Goal: Information Seeking & Learning: Learn about a topic

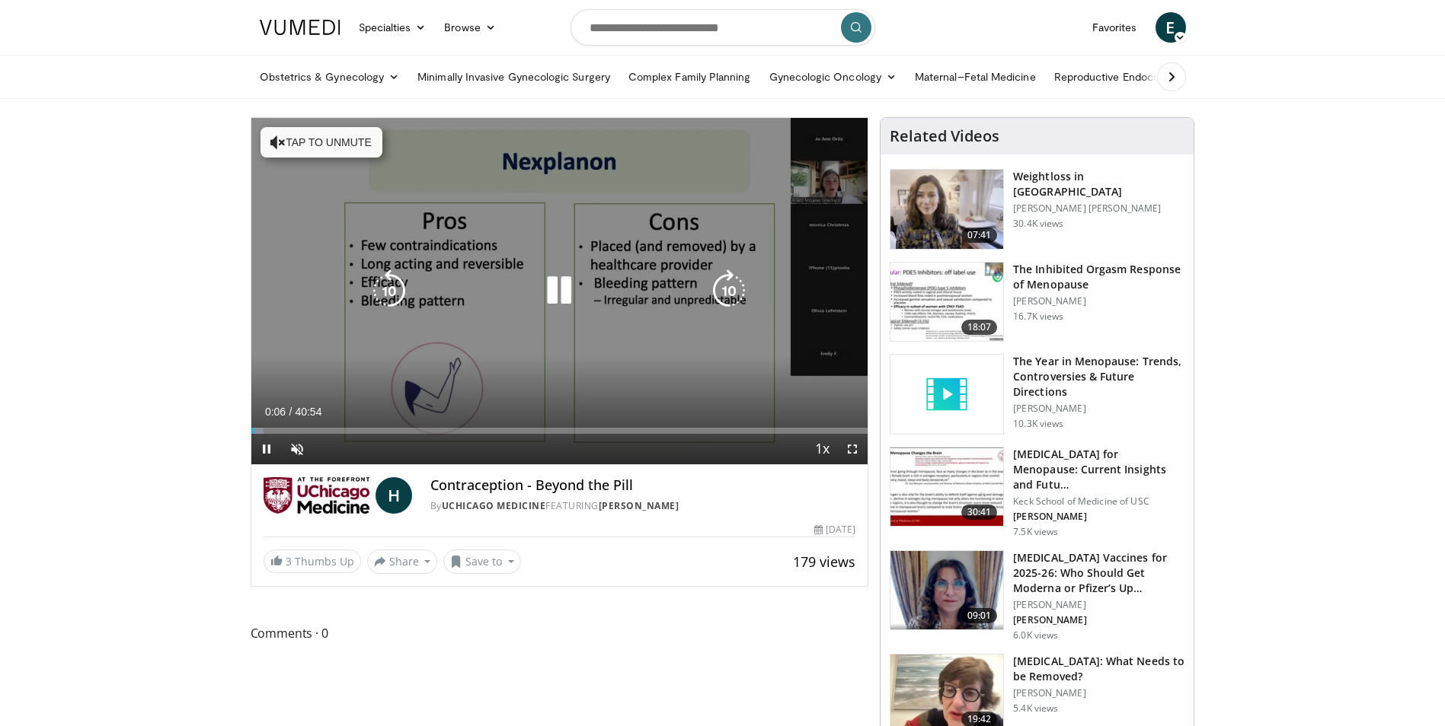
click at [345, 138] on button "Tap to unmute" at bounding box center [321, 142] width 122 height 30
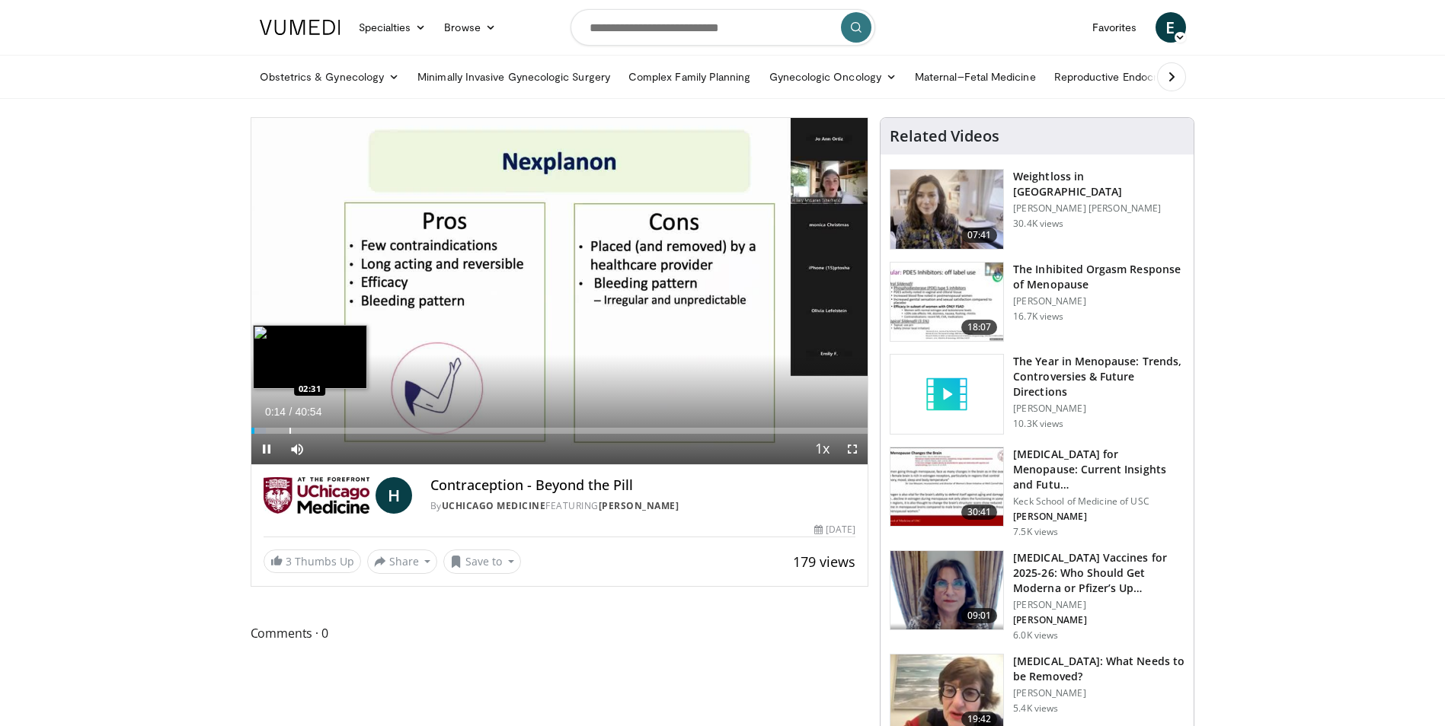
click at [289, 426] on div "Loaded : 2.44% 00:14 02:31" at bounding box center [559, 427] width 617 height 14
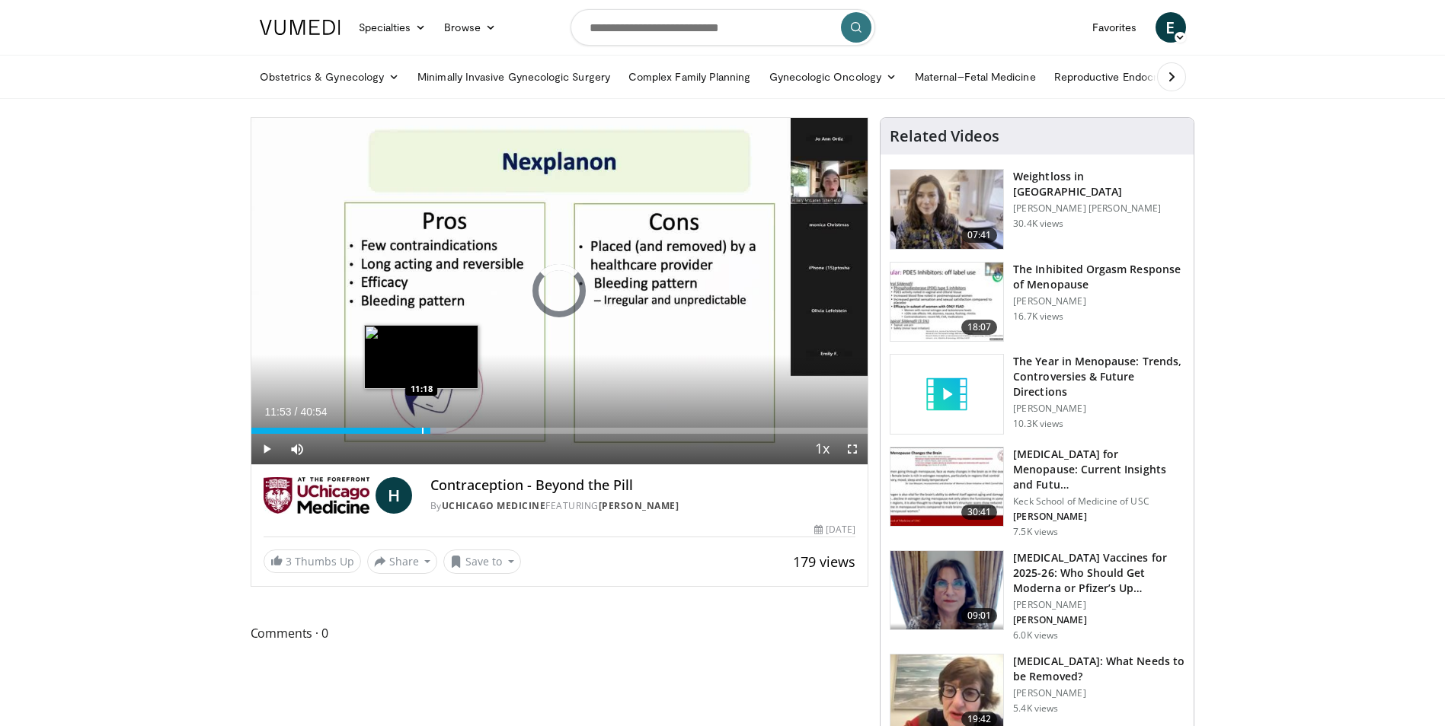
click at [422, 430] on div "Progress Bar" at bounding box center [423, 431] width 2 height 6
click at [413, 433] on div "Loaded : 27.29% 10:45 10:48" at bounding box center [559, 431] width 617 height 6
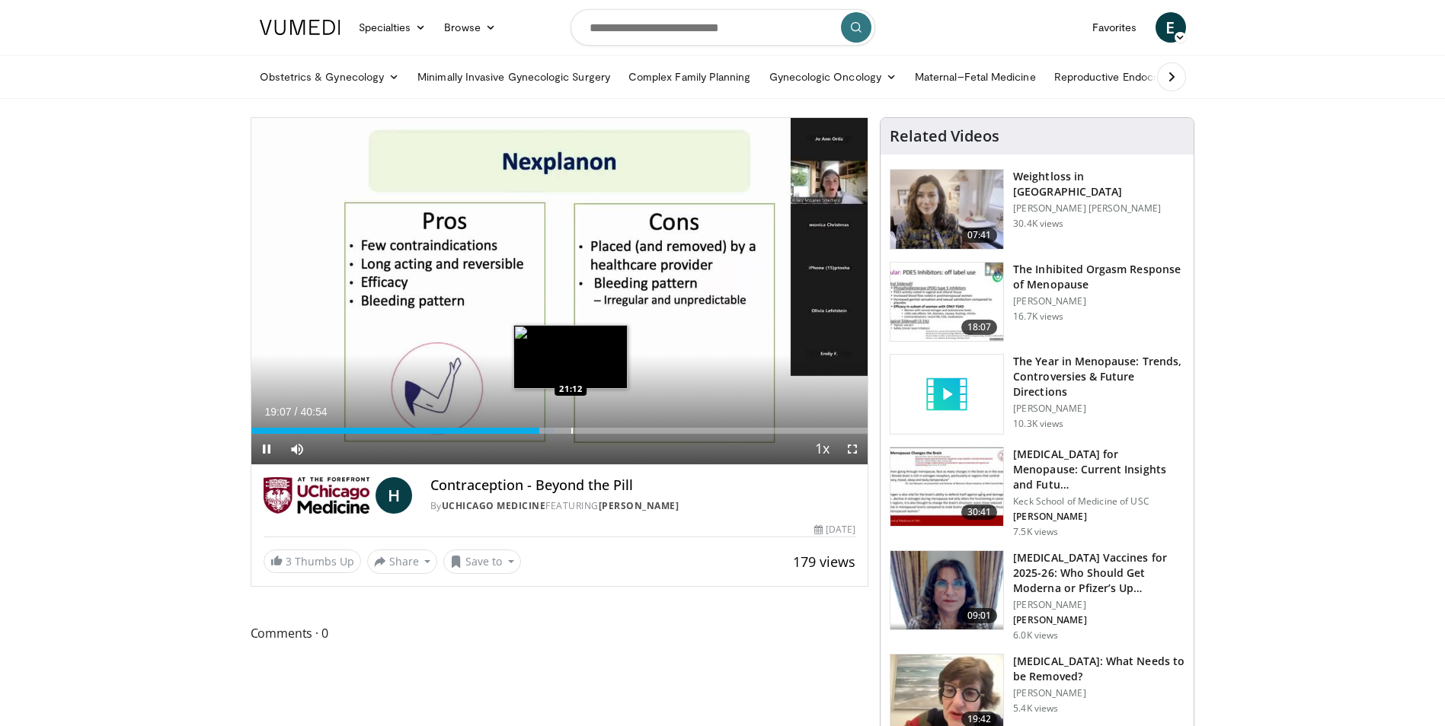
click at [571, 428] on div "Progress Bar" at bounding box center [572, 431] width 2 height 6
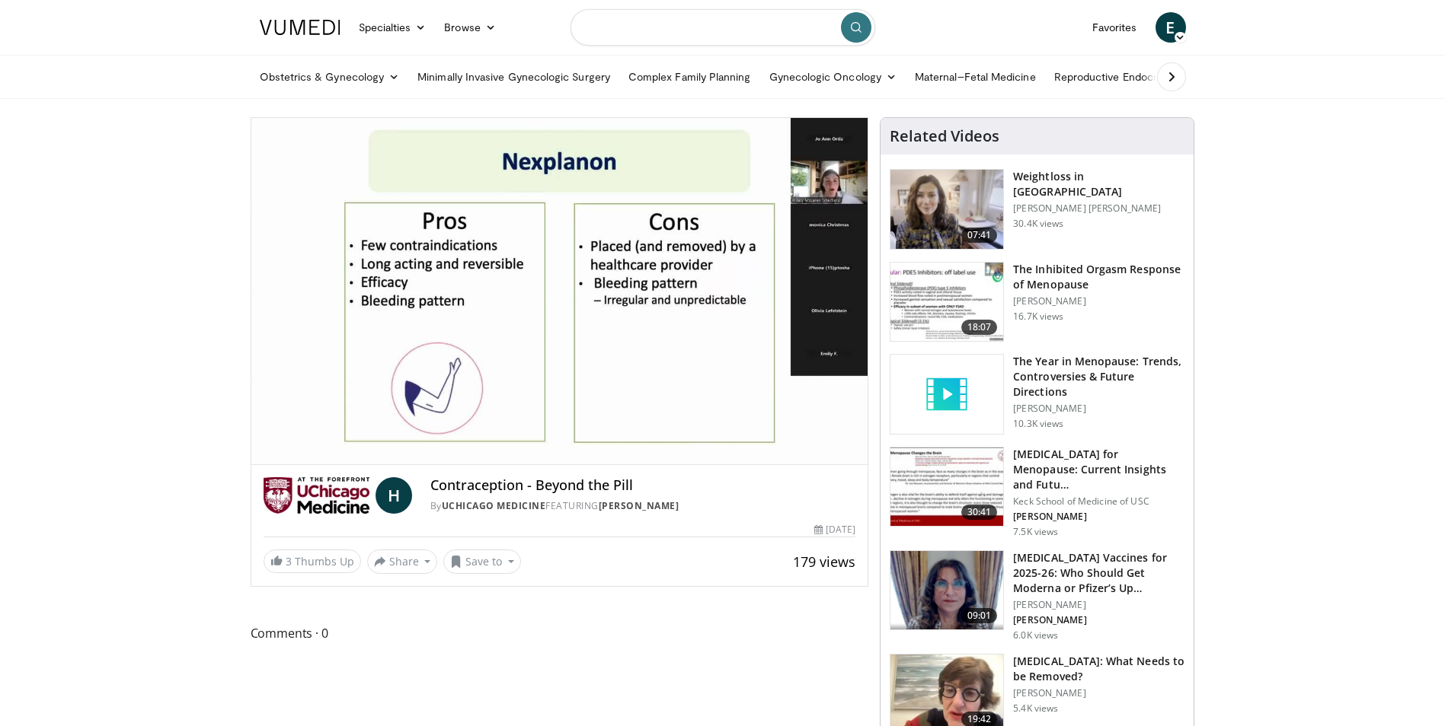
click at [732, 35] on input "Search topics, interventions" at bounding box center [722, 27] width 305 height 37
type input "**********"
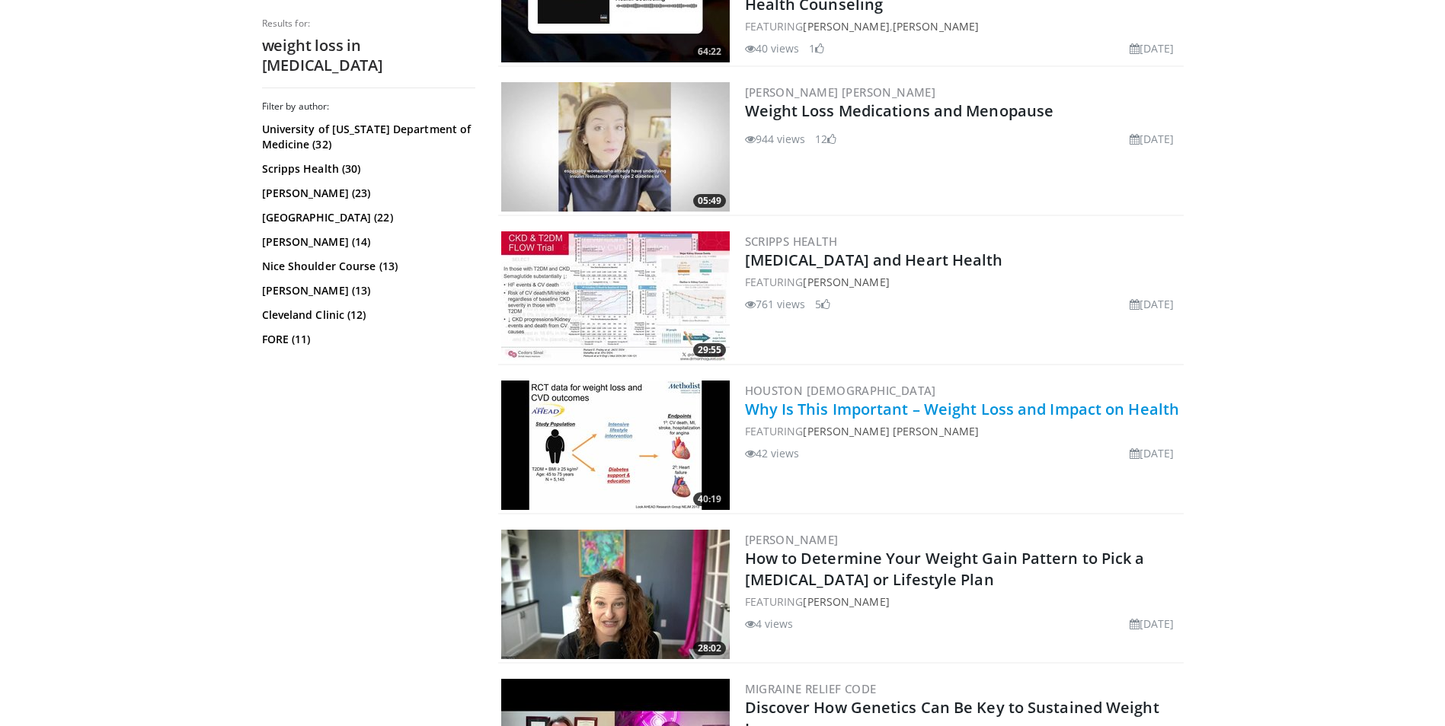
scroll to position [1371, 0]
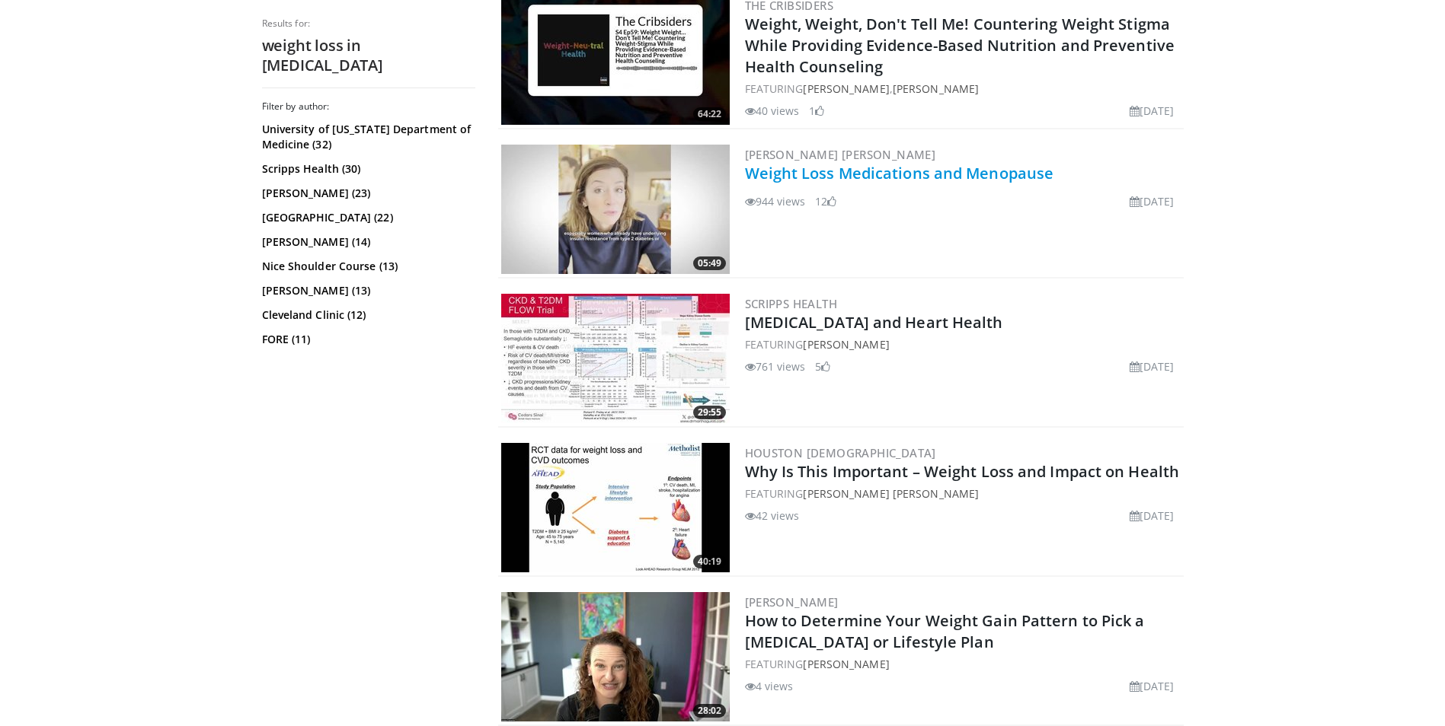
click at [848, 171] on link "Weight Loss Medications and Menopause" at bounding box center [899, 173] width 309 height 21
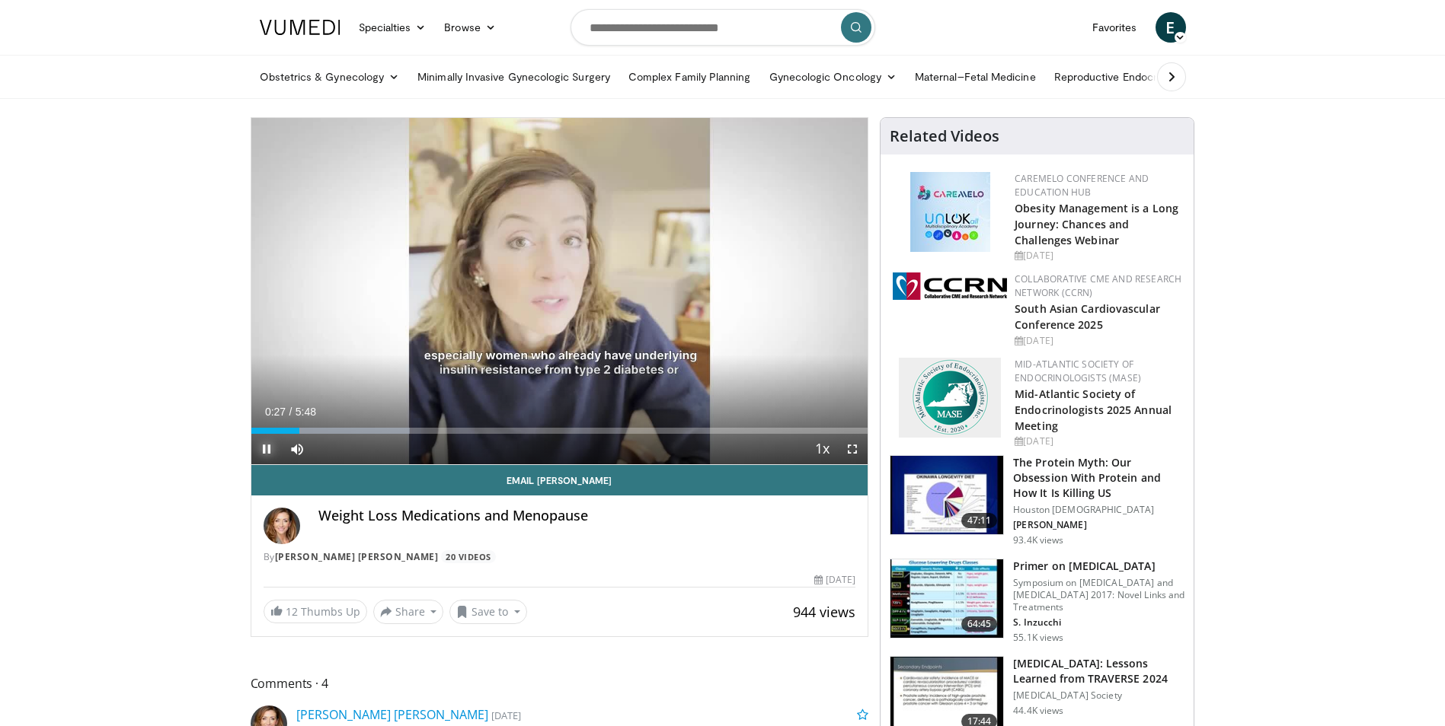
click at [259, 455] on span "Video Player" at bounding box center [266, 449] width 30 height 30
click at [264, 448] on span "Video Player" at bounding box center [266, 449] width 30 height 30
click at [549, 432] on div "Progress Bar" at bounding box center [550, 431] width 2 height 6
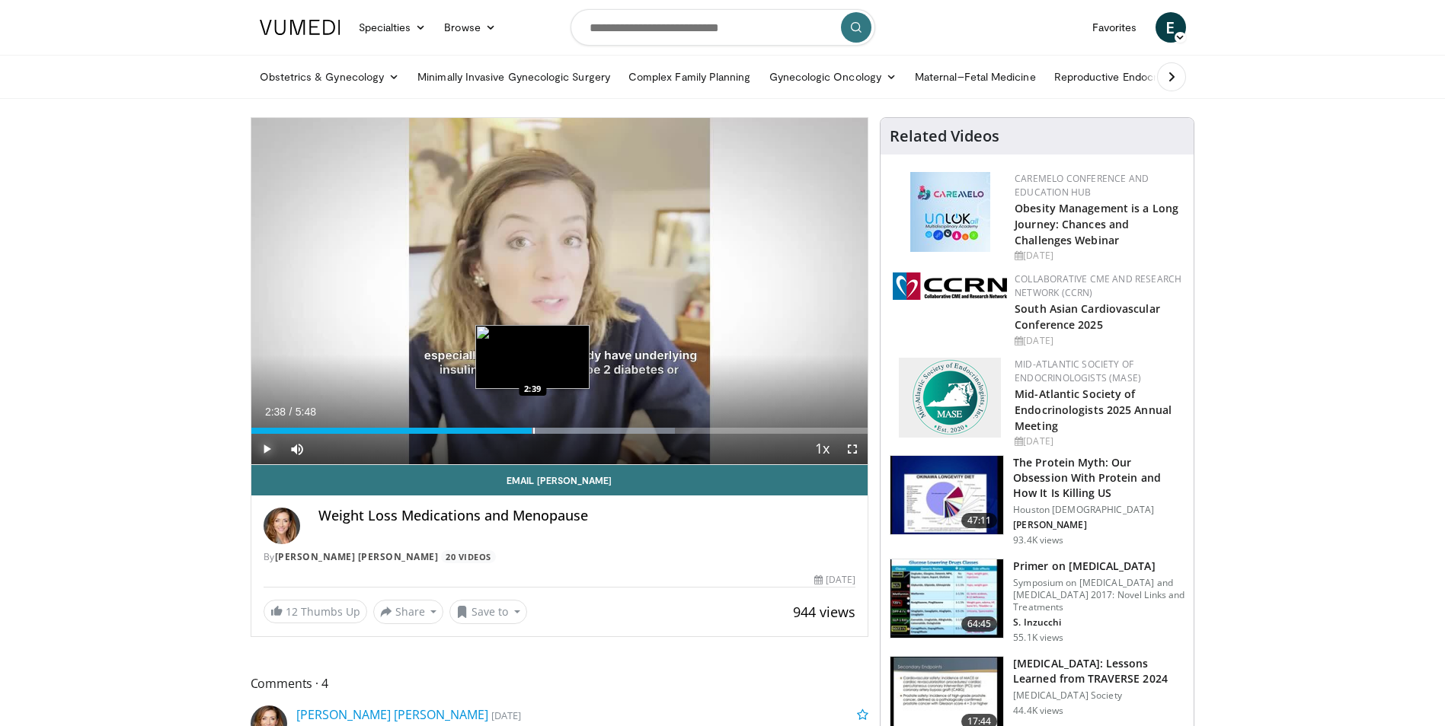
click at [532, 433] on div "2:38" at bounding box center [391, 431] width 281 height 6
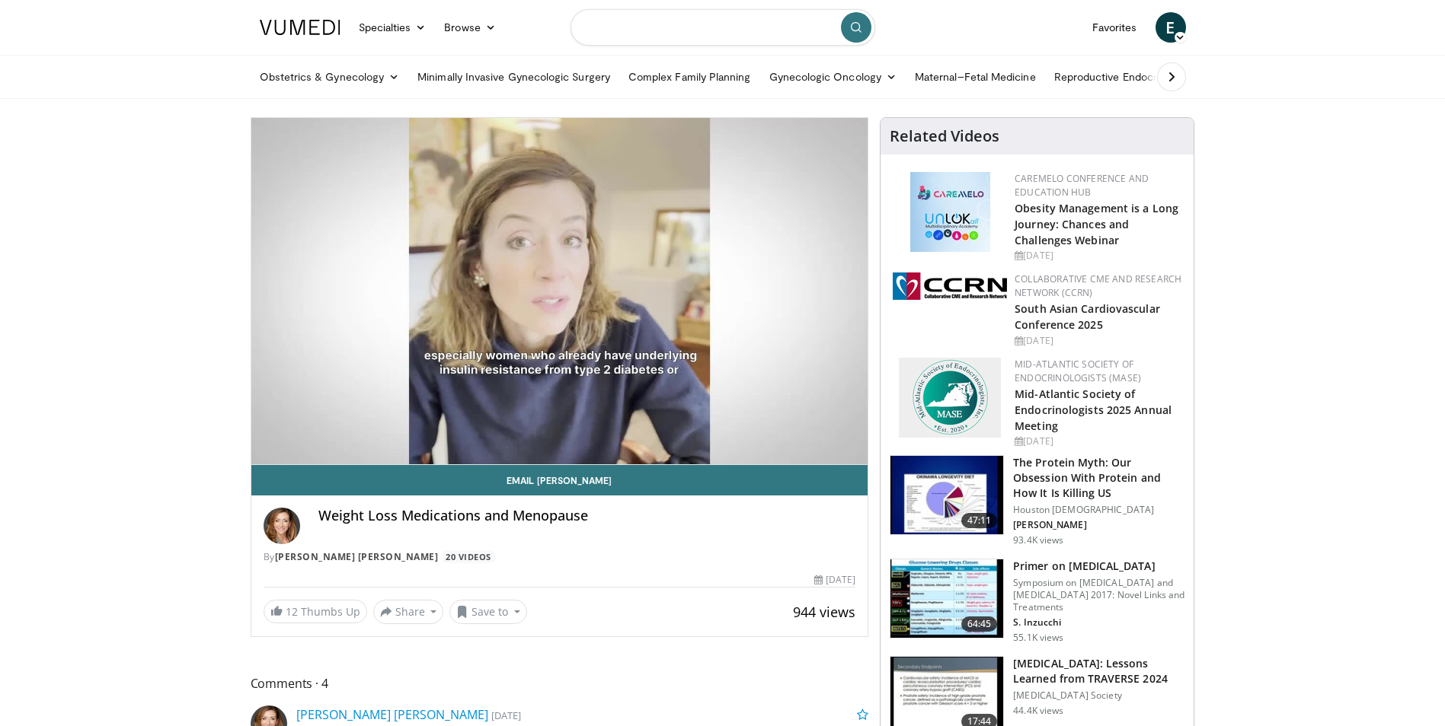
click at [758, 37] on input "Search topics, interventions" at bounding box center [722, 27] width 305 height 37
type input "**********"
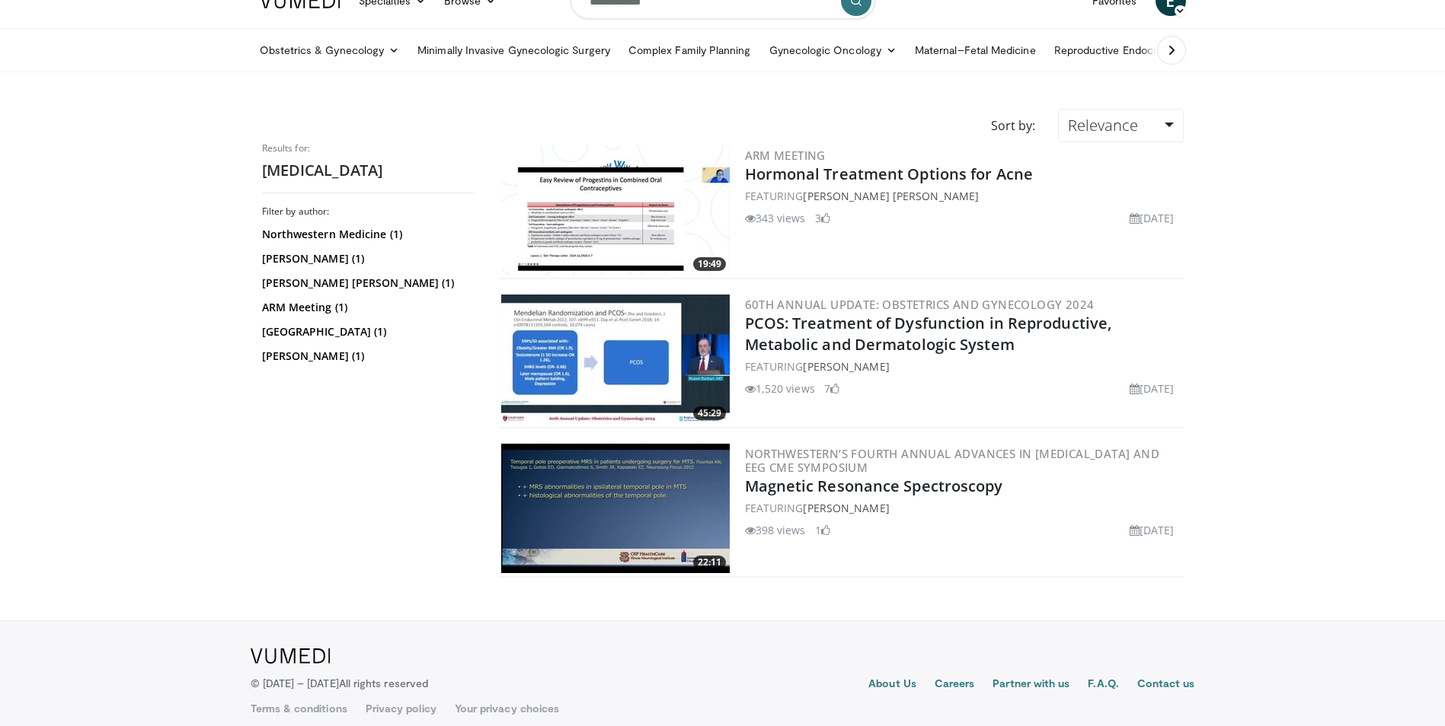
scroll to position [41, 0]
